Goal: Task Accomplishment & Management: Use online tool/utility

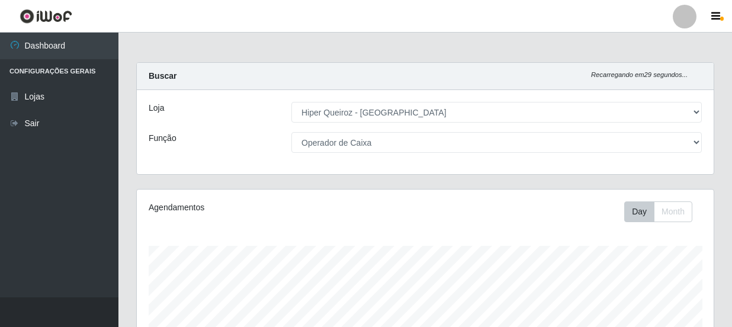
select select "513"
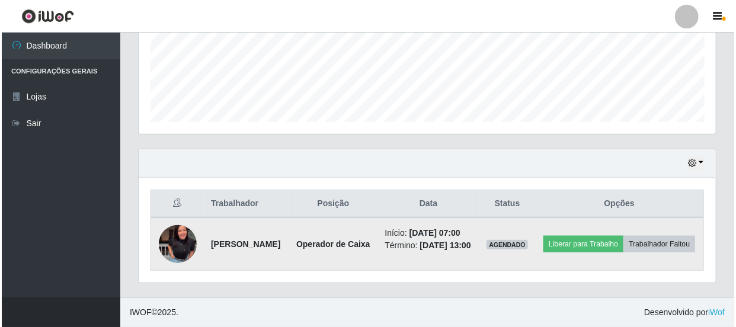
scroll to position [246, 577]
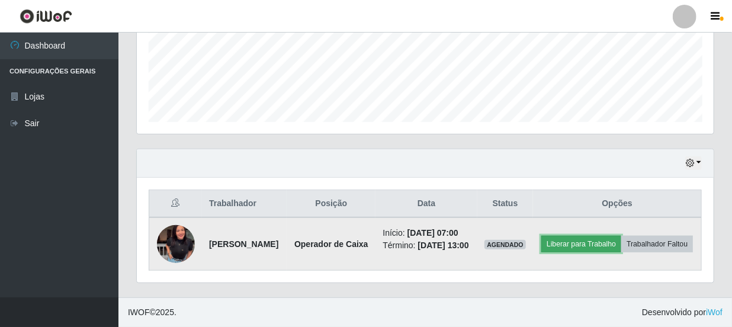
click at [595, 236] on button "Liberar para Trabalho" at bounding box center [581, 244] width 80 height 17
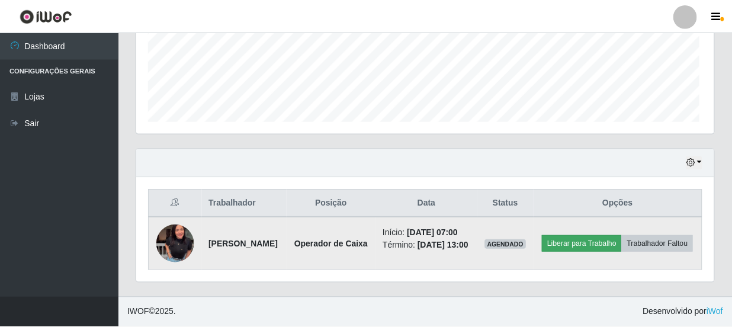
scroll to position [246, 572]
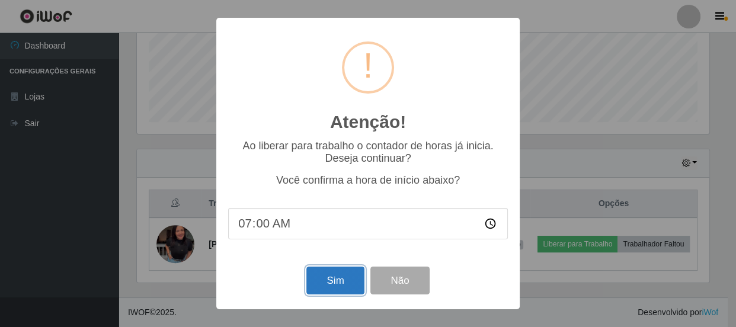
click at [357, 279] on button "Sim" at bounding box center [334, 281] width 57 height 28
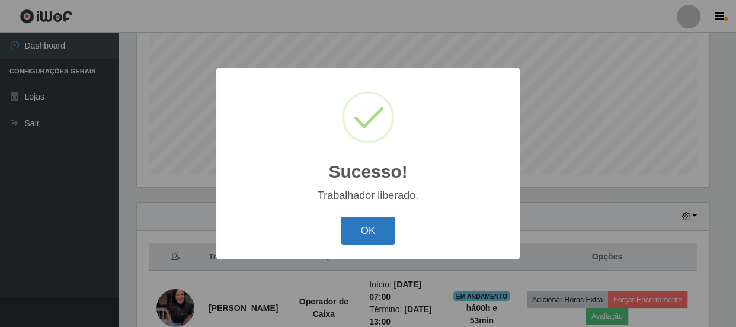
click at [384, 242] on button "OK" at bounding box center [368, 231] width 55 height 28
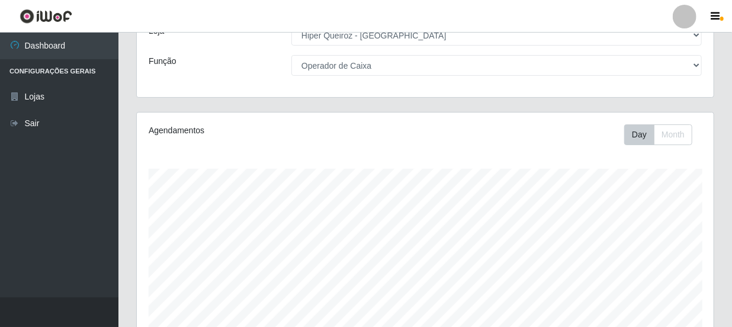
scroll to position [0, 0]
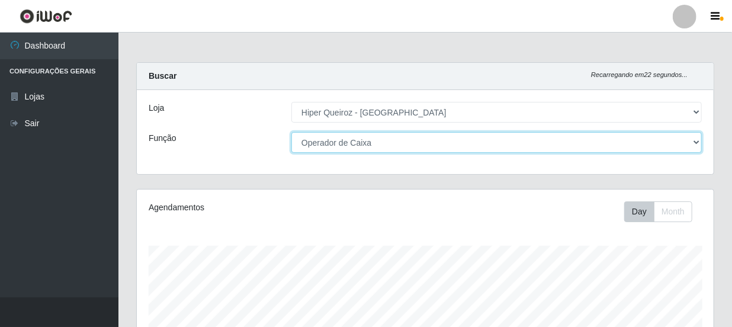
click at [518, 145] on select "[Selecione...] Embalador Embalador + Embalador ++ Operador de Caixa Operador de…" at bounding box center [496, 142] width 410 height 21
select select "1"
click at [291, 132] on select "[Selecione...] Embalador Embalador + Embalador ++ Operador de Caixa Operador de…" at bounding box center [496, 142] width 410 height 21
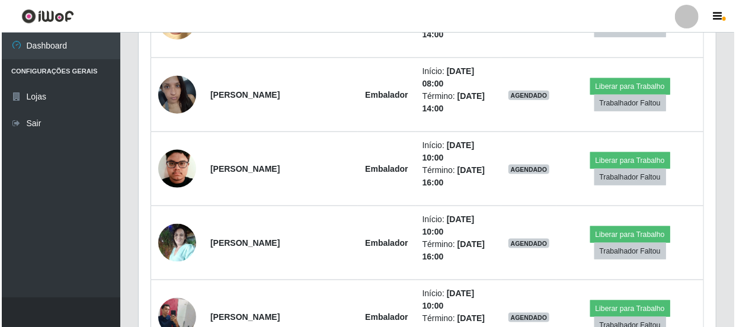
scroll to position [591, 0]
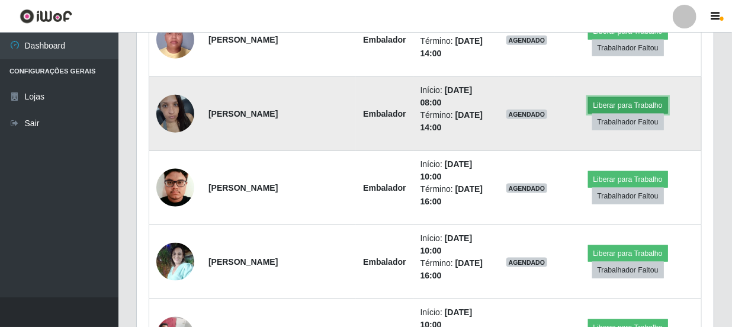
click at [643, 107] on button "Liberar para Trabalho" at bounding box center [628, 105] width 80 height 17
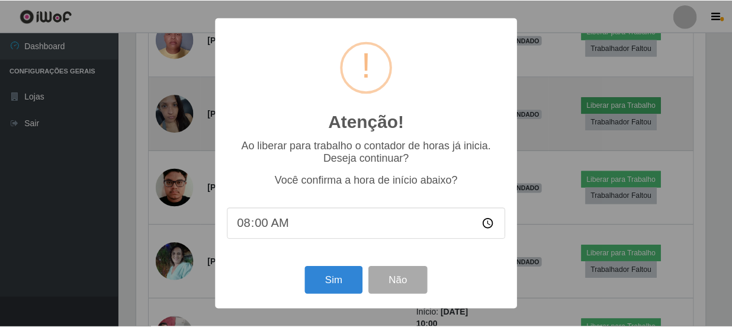
scroll to position [246, 572]
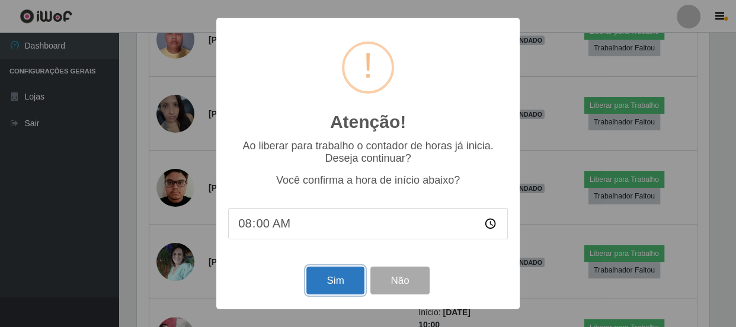
click at [338, 275] on button "Sim" at bounding box center [334, 281] width 57 height 28
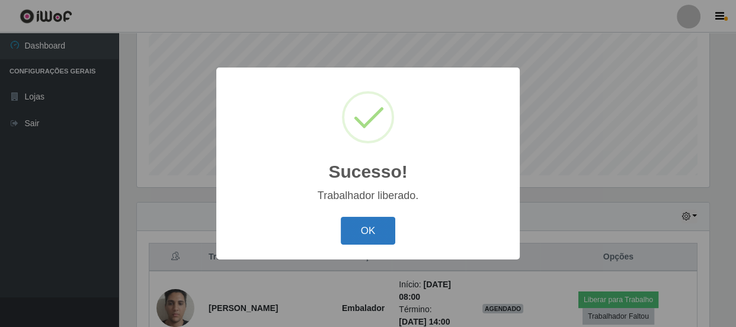
click at [388, 237] on button "OK" at bounding box center [368, 231] width 55 height 28
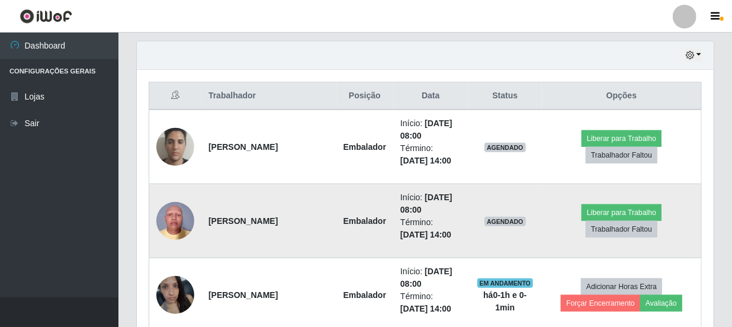
scroll to position [463, 0]
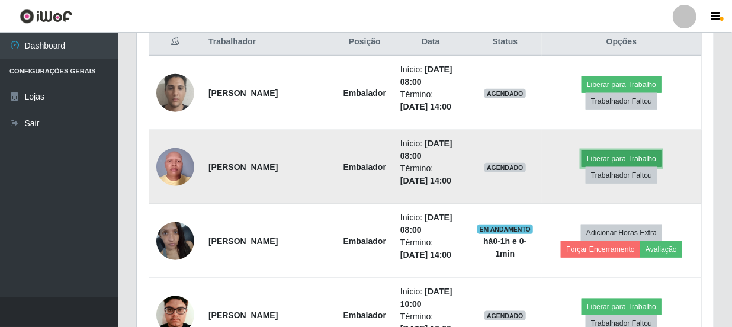
click at [604, 158] on button "Liberar para Trabalho" at bounding box center [622, 158] width 80 height 17
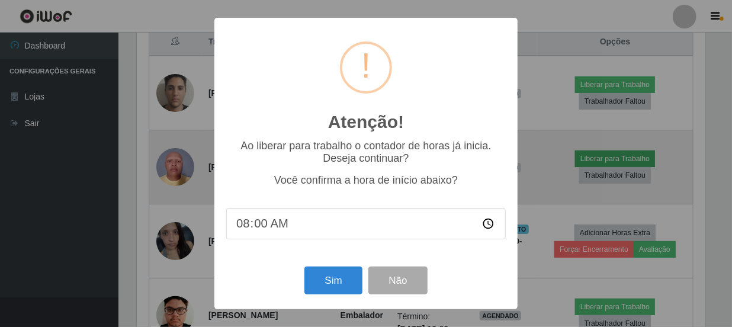
scroll to position [246, 572]
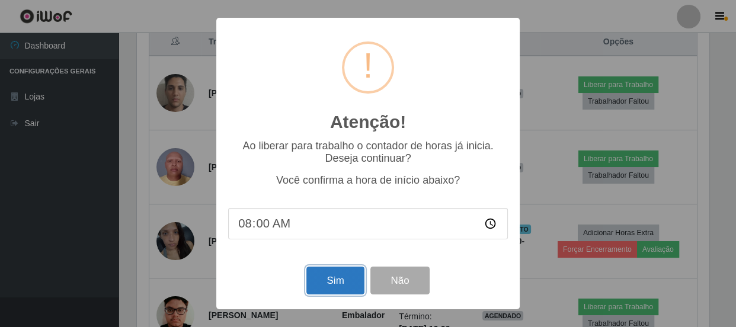
click at [338, 278] on button "Sim" at bounding box center [334, 281] width 57 height 28
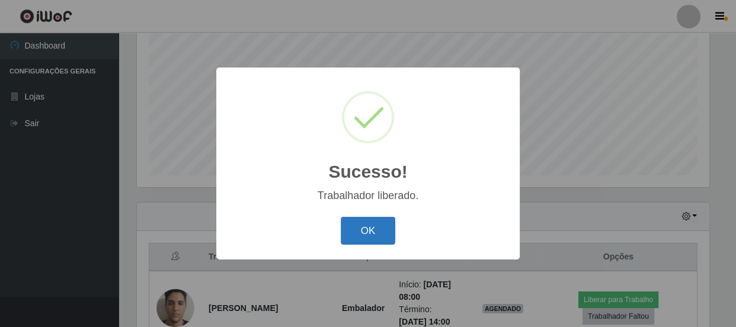
click at [363, 236] on button "OK" at bounding box center [368, 231] width 55 height 28
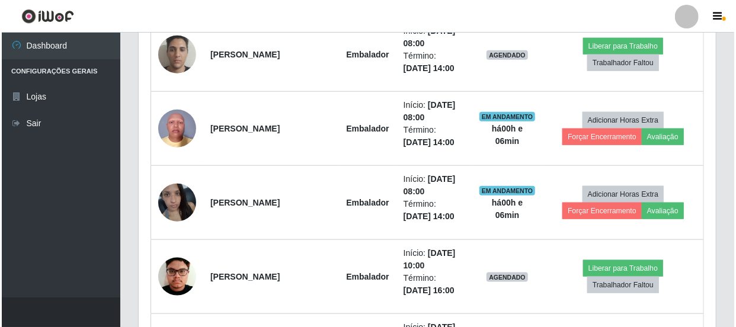
scroll to position [483, 0]
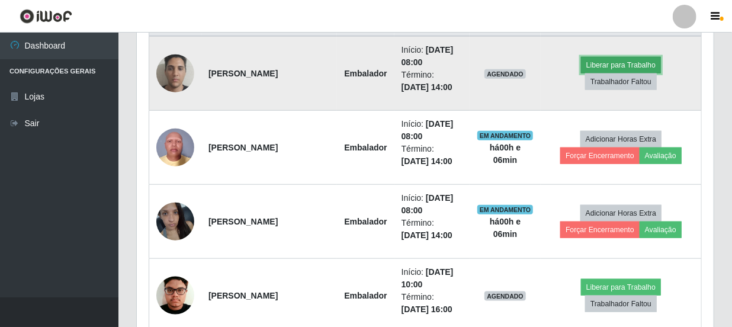
click at [610, 67] on button "Liberar para Trabalho" at bounding box center [621, 65] width 80 height 17
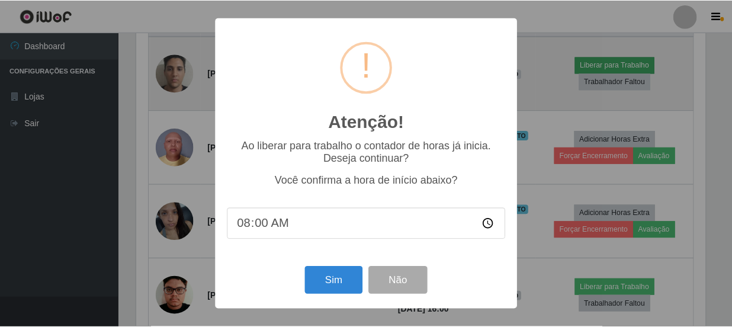
scroll to position [246, 572]
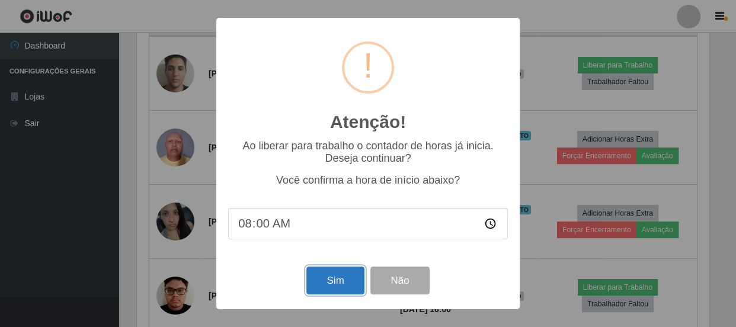
click at [337, 283] on button "Sim" at bounding box center [334, 281] width 57 height 28
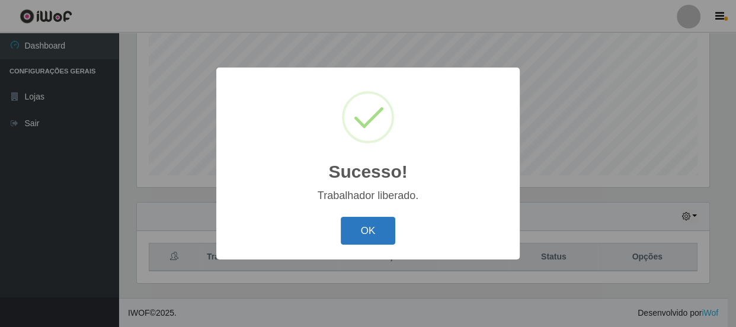
click at [346, 230] on button "OK" at bounding box center [368, 231] width 55 height 28
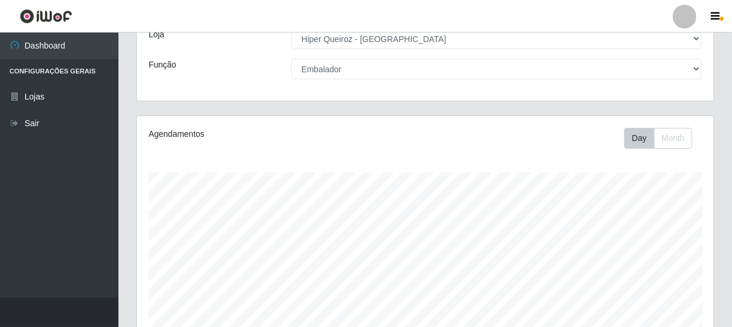
scroll to position [0, 0]
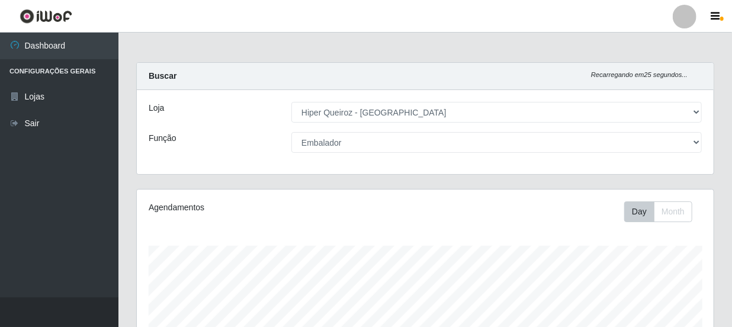
drag, startPoint x: 697, startPoint y: 53, endPoint x: 711, endPoint y: 62, distance: 17.1
drag, startPoint x: 711, startPoint y: 65, endPoint x: 707, endPoint y: 75, distance: 10.9
